Goal: Information Seeking & Learning: Learn about a topic

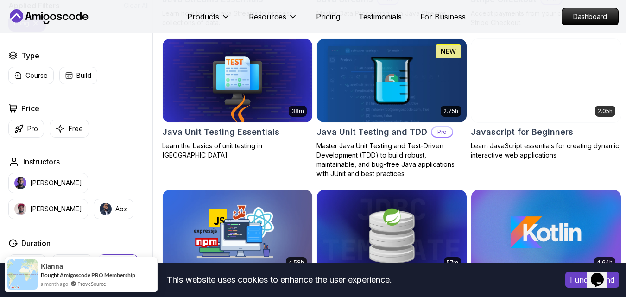
scroll to position [1631, 0]
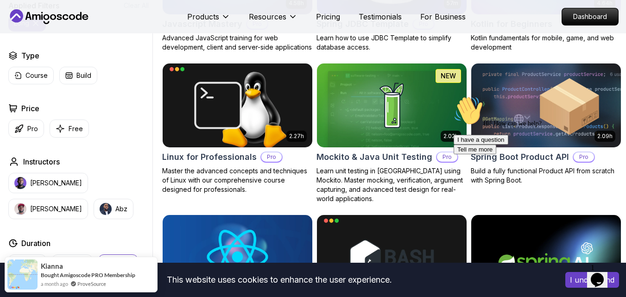
click at [514, 140] on div "Hi! How can we help? I have a question Tell me more" at bounding box center [537, 125] width 167 height 58
click at [509, 124] on div "Hi! How can we help? I have a question Tell me more" at bounding box center [537, 125] width 167 height 58
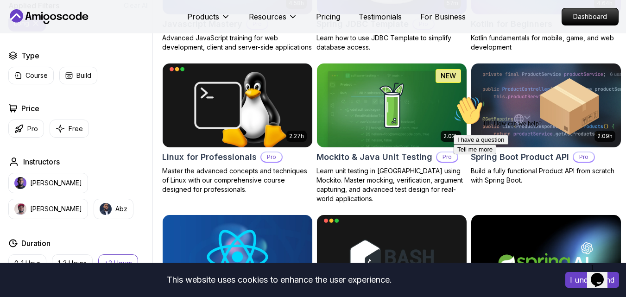
scroll to position [1650, 0]
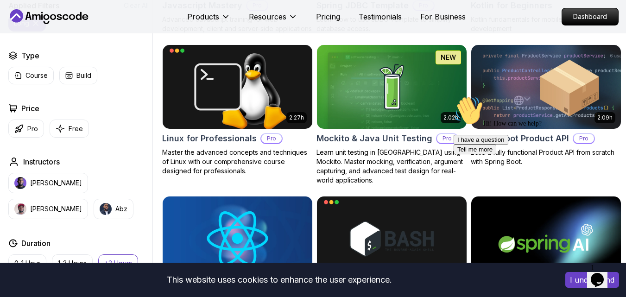
click at [498, 96] on div at bounding box center [537, 96] width 167 height 0
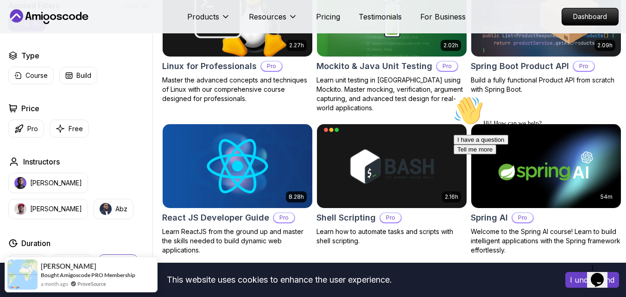
scroll to position [1724, 0]
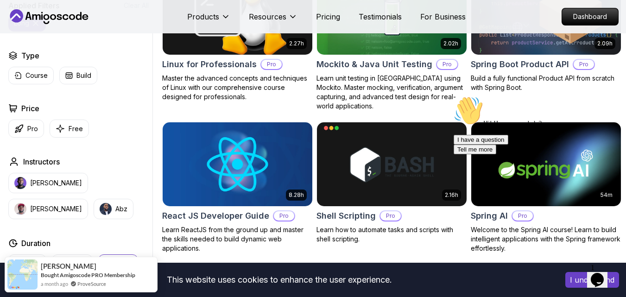
click at [514, 71] on h2 "Spring Boot Product API" at bounding box center [520, 64] width 98 height 13
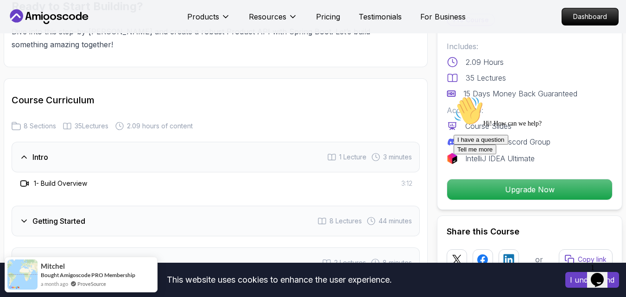
scroll to position [1298, 0]
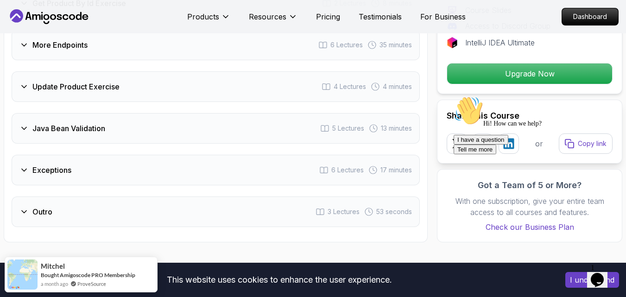
click at [107, 132] on div "Java Bean Validation 5 Lectures 13 minutes" at bounding box center [216, 128] width 408 height 31
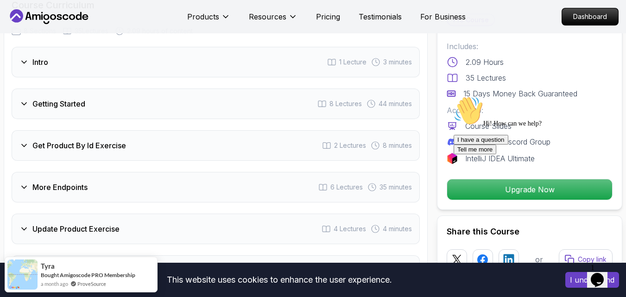
scroll to position [1127, 0]
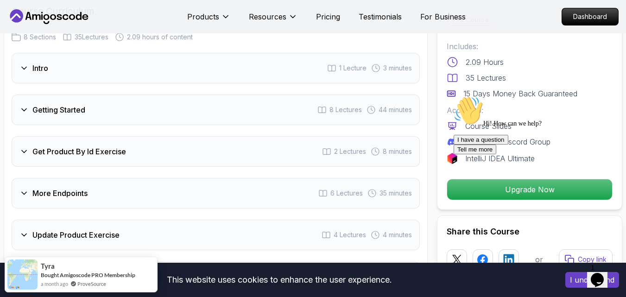
click at [88, 190] on h3 "More Endpoints" at bounding box center [59, 193] width 55 height 11
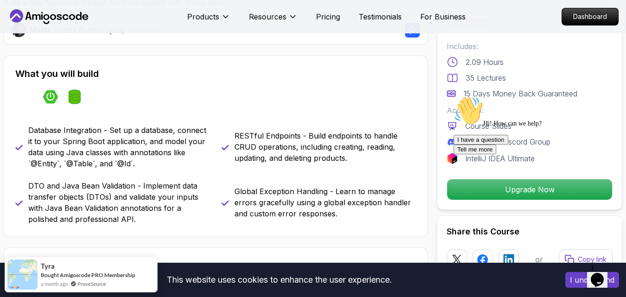
scroll to position [0, 0]
